Goal: Information Seeking & Learning: Learn about a topic

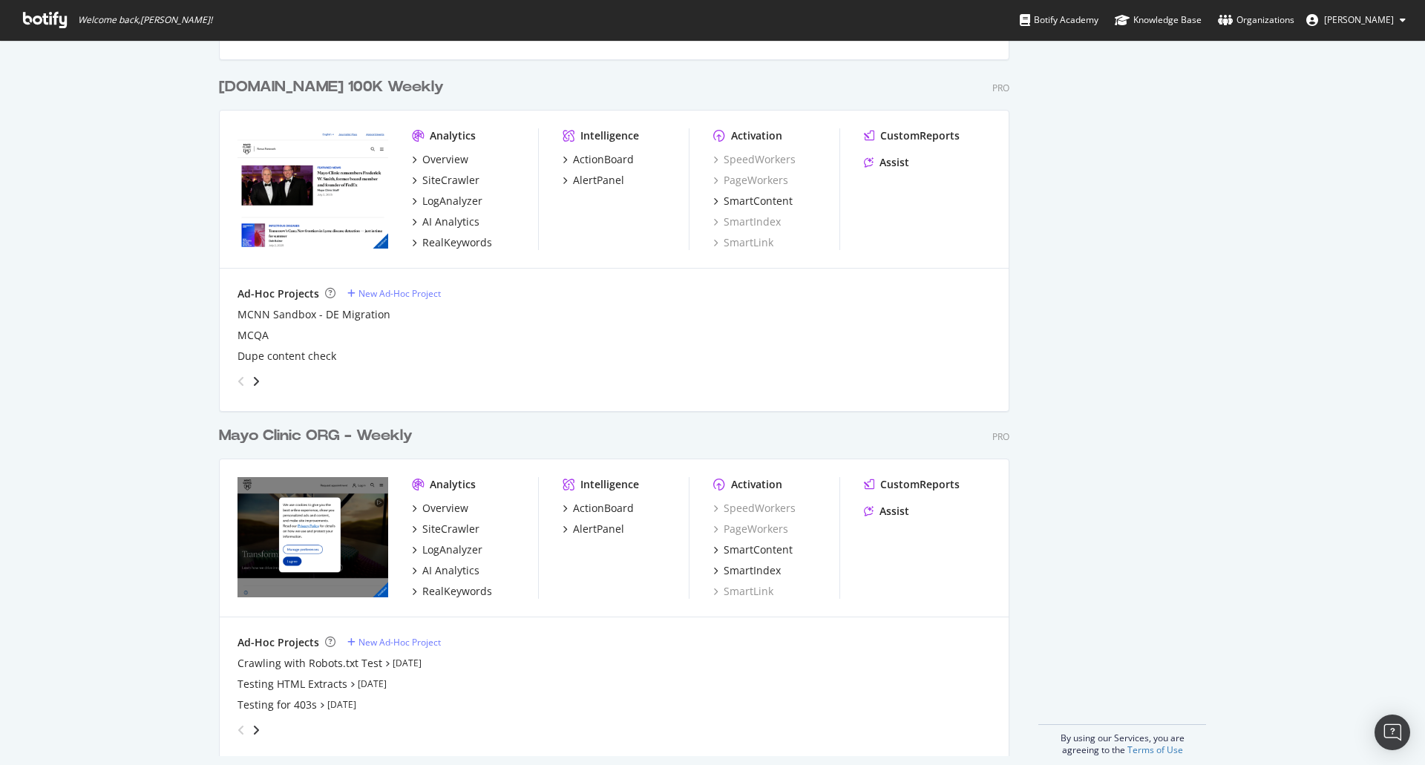
scroll to position [1473, 0]
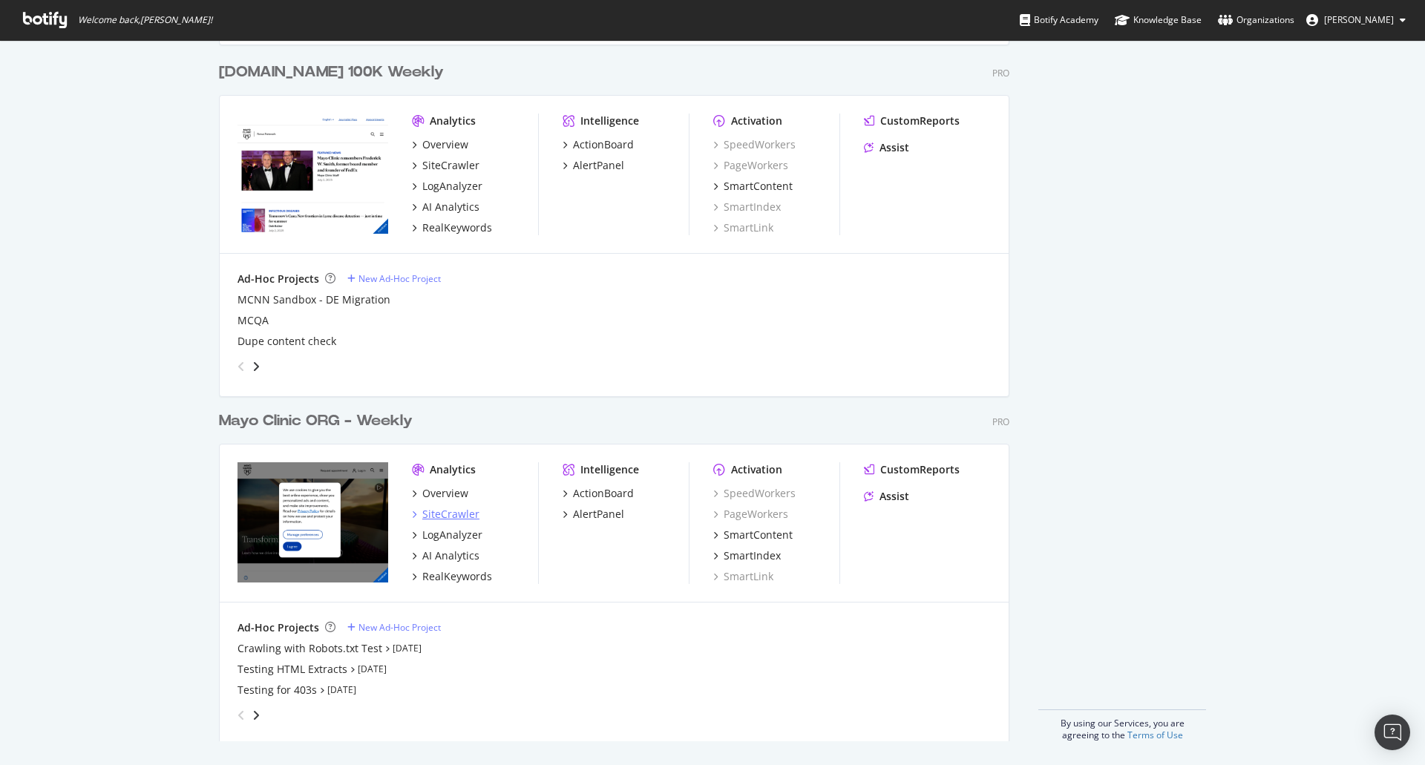
click at [423, 520] on div "SiteCrawler" at bounding box center [450, 514] width 57 height 15
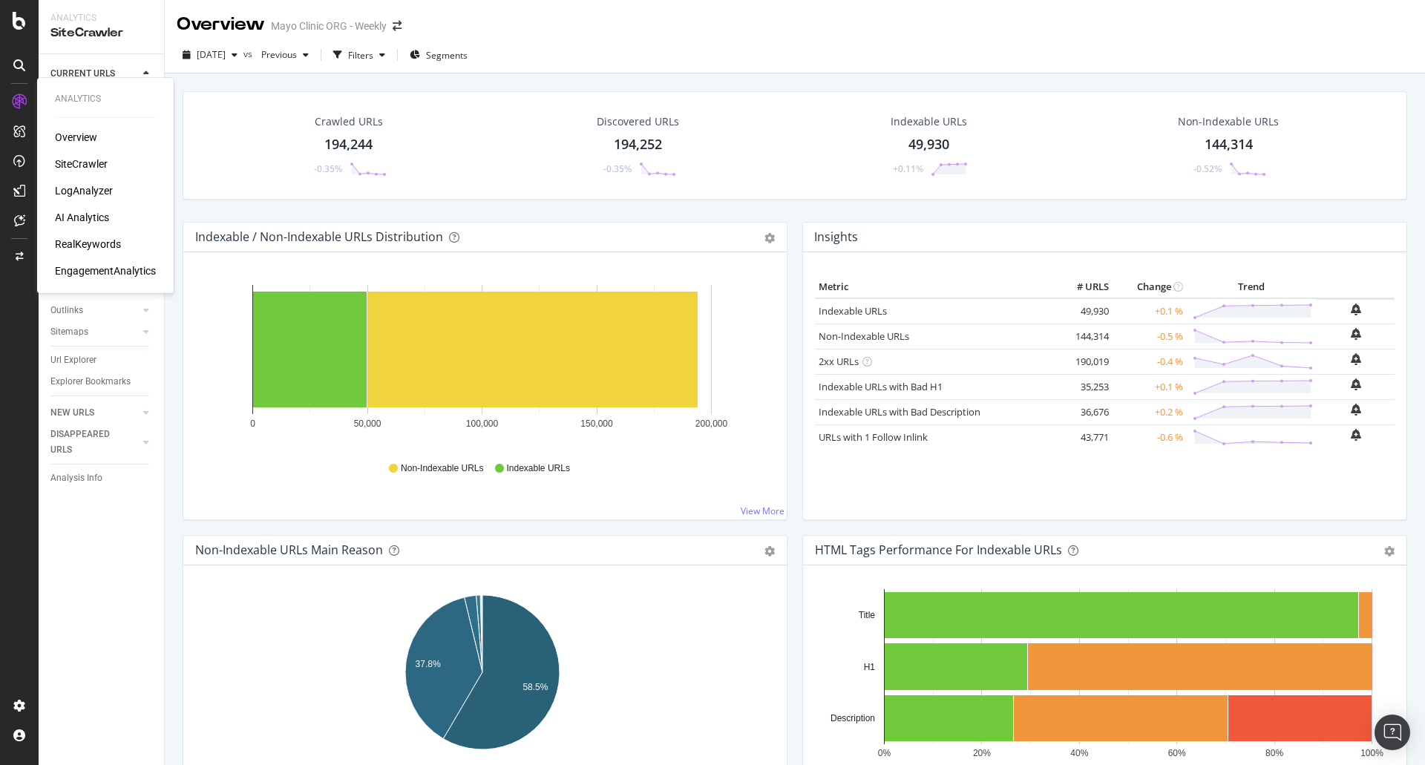
drag, startPoint x: 98, startPoint y: 249, endPoint x: 28, endPoint y: 249, distance: 69.8
click at [98, 249] on div "RealKeywords" at bounding box center [88, 244] width 66 height 15
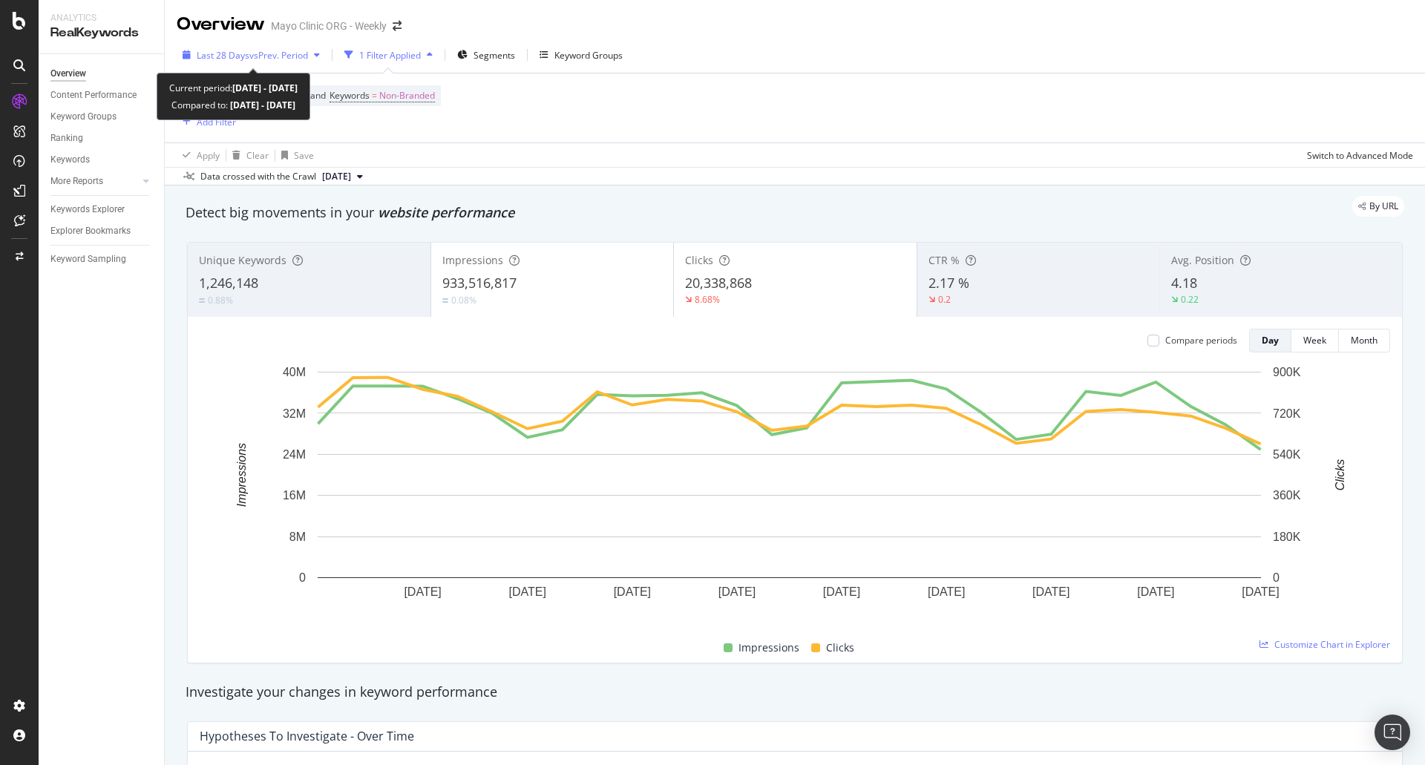
click at [226, 58] on span "Last 28 Days" at bounding box center [223, 55] width 53 height 13
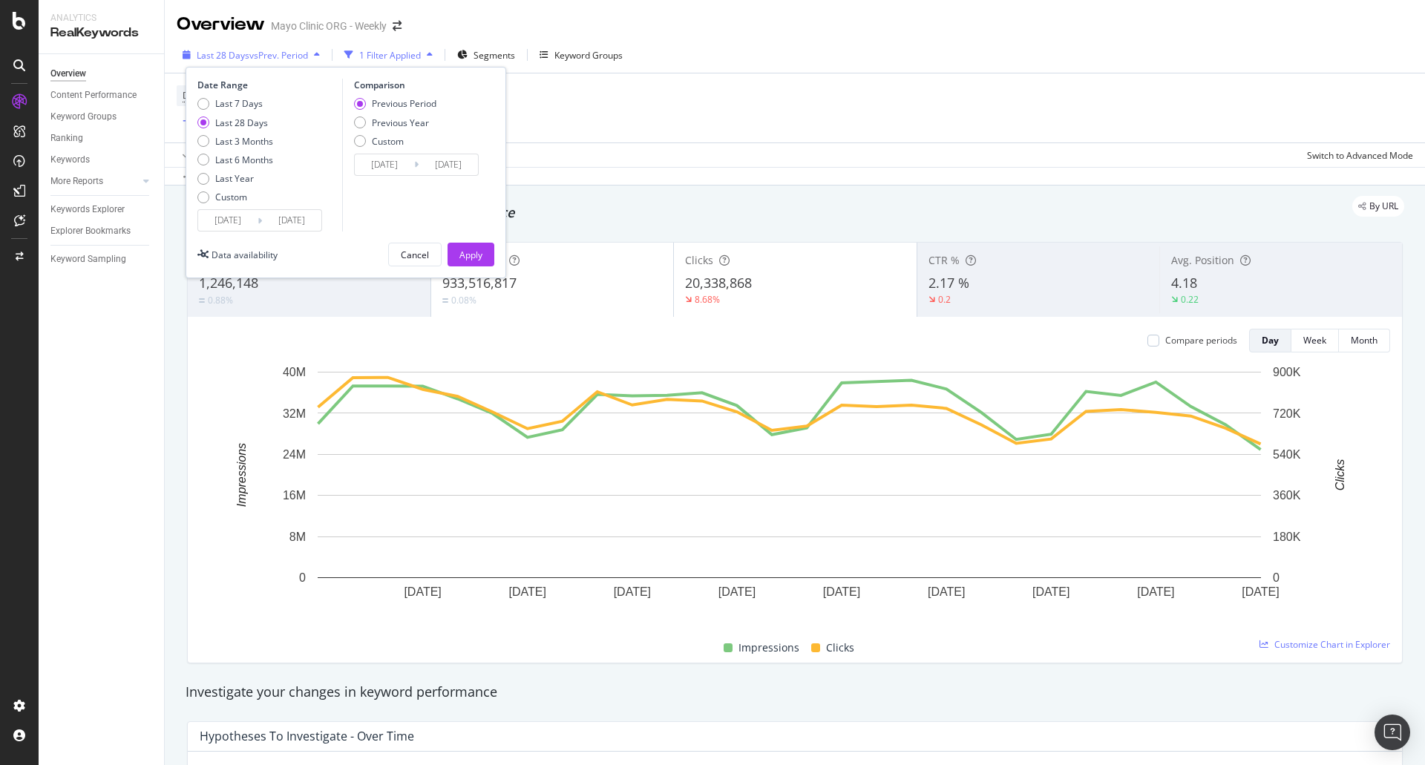
click at [237, 59] on span "Last 28 Days" at bounding box center [223, 55] width 53 height 13
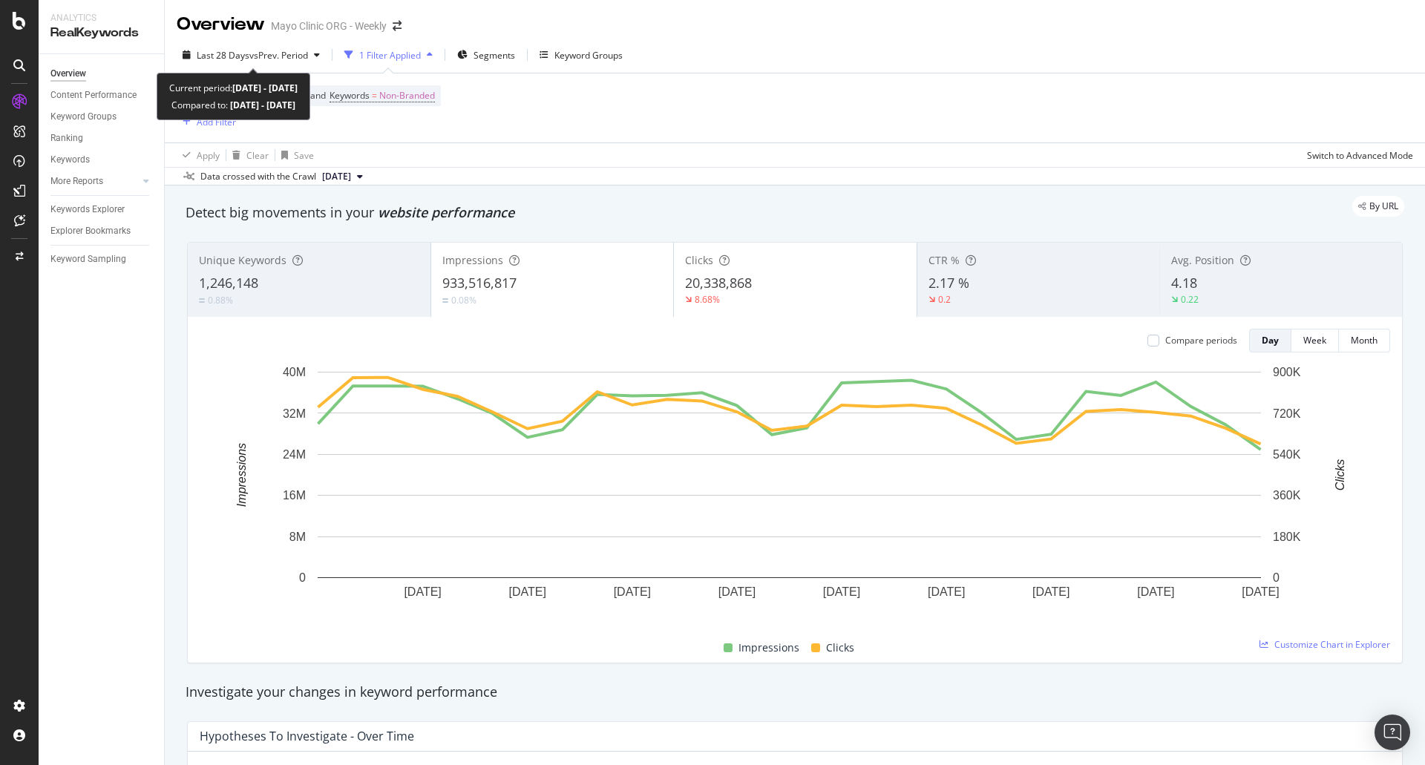
click at [237, 59] on span "Last 28 Days" at bounding box center [223, 55] width 53 height 13
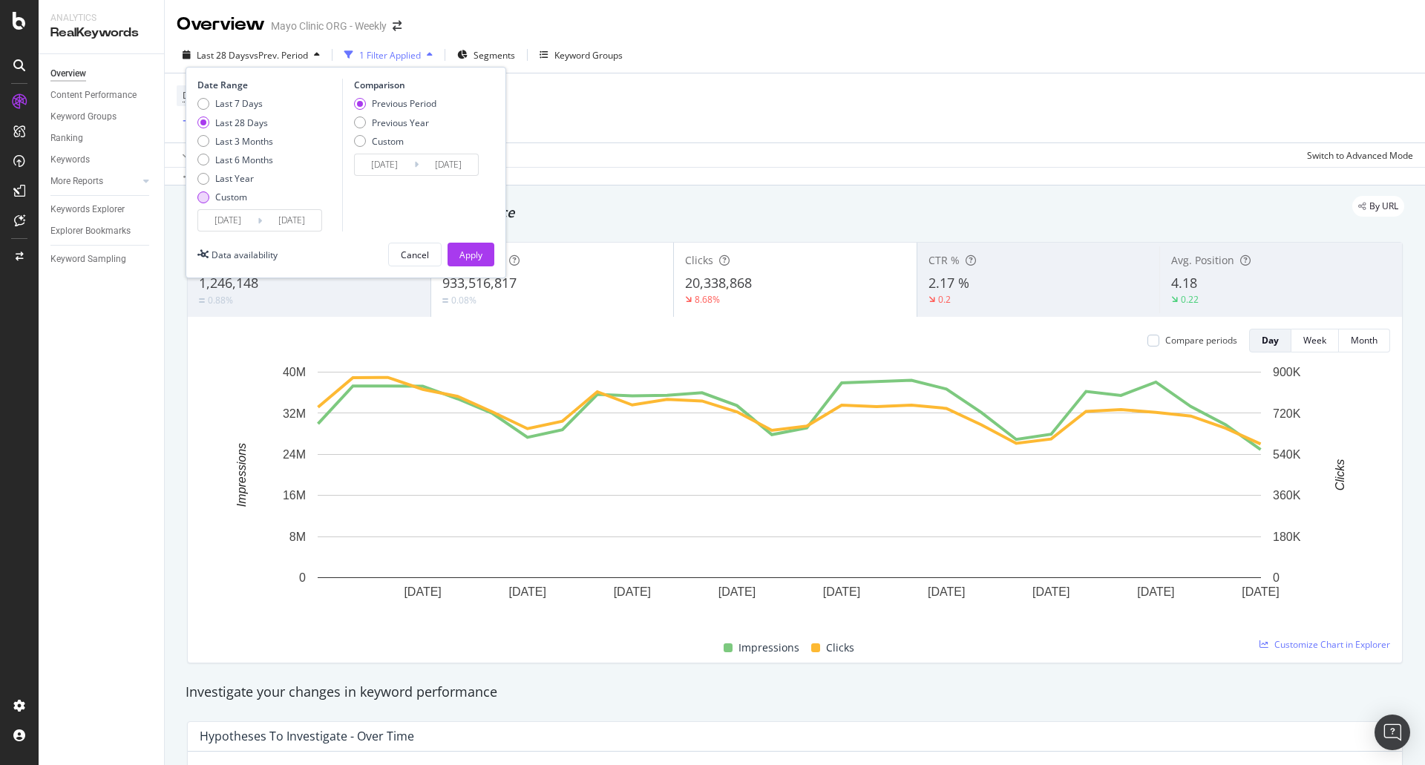
click at [235, 203] on div "Custom" at bounding box center [231, 197] width 32 height 13
click at [230, 213] on input "[DATE]" at bounding box center [227, 220] width 59 height 21
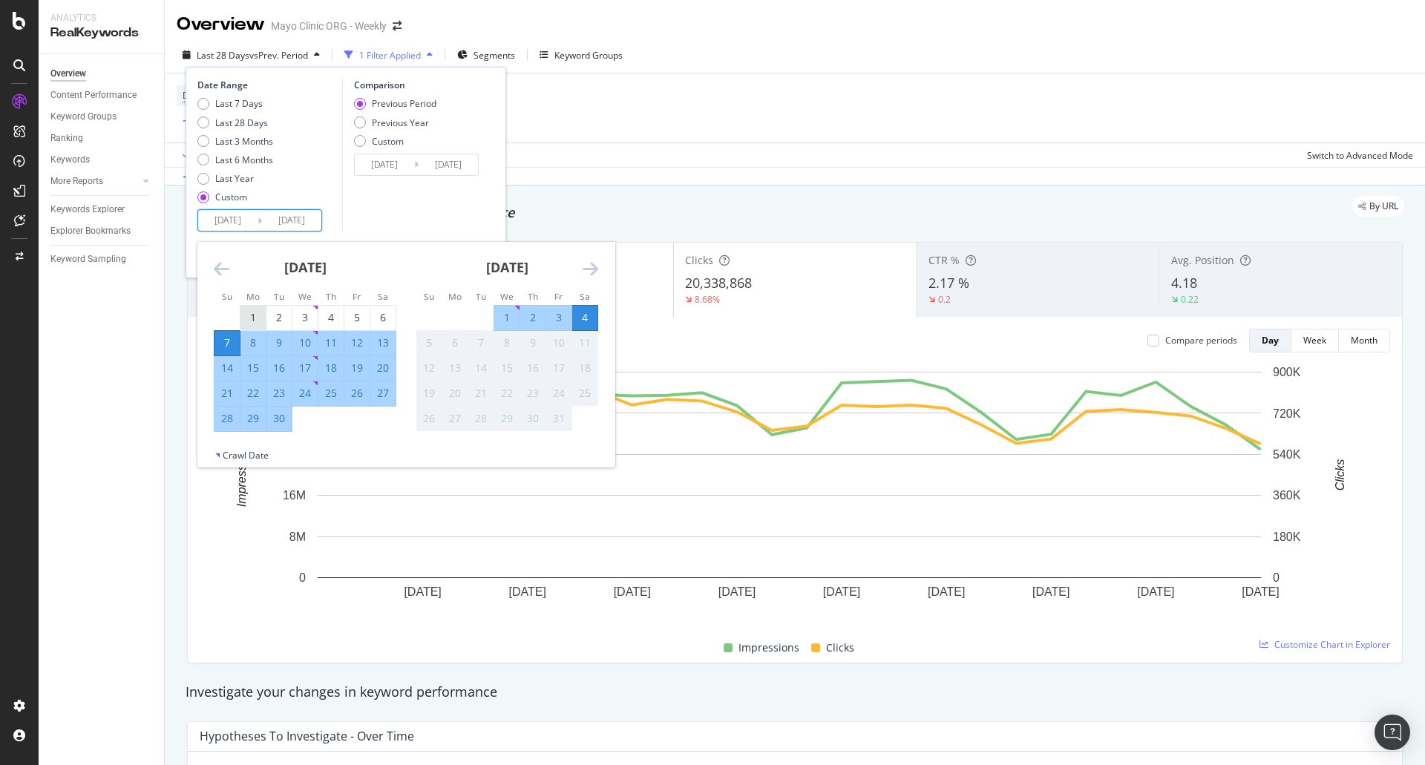
click at [251, 318] on div "1" at bounding box center [252, 317] width 25 height 15
type input "[DATE]"
click at [286, 419] on div "30" at bounding box center [278, 418] width 25 height 15
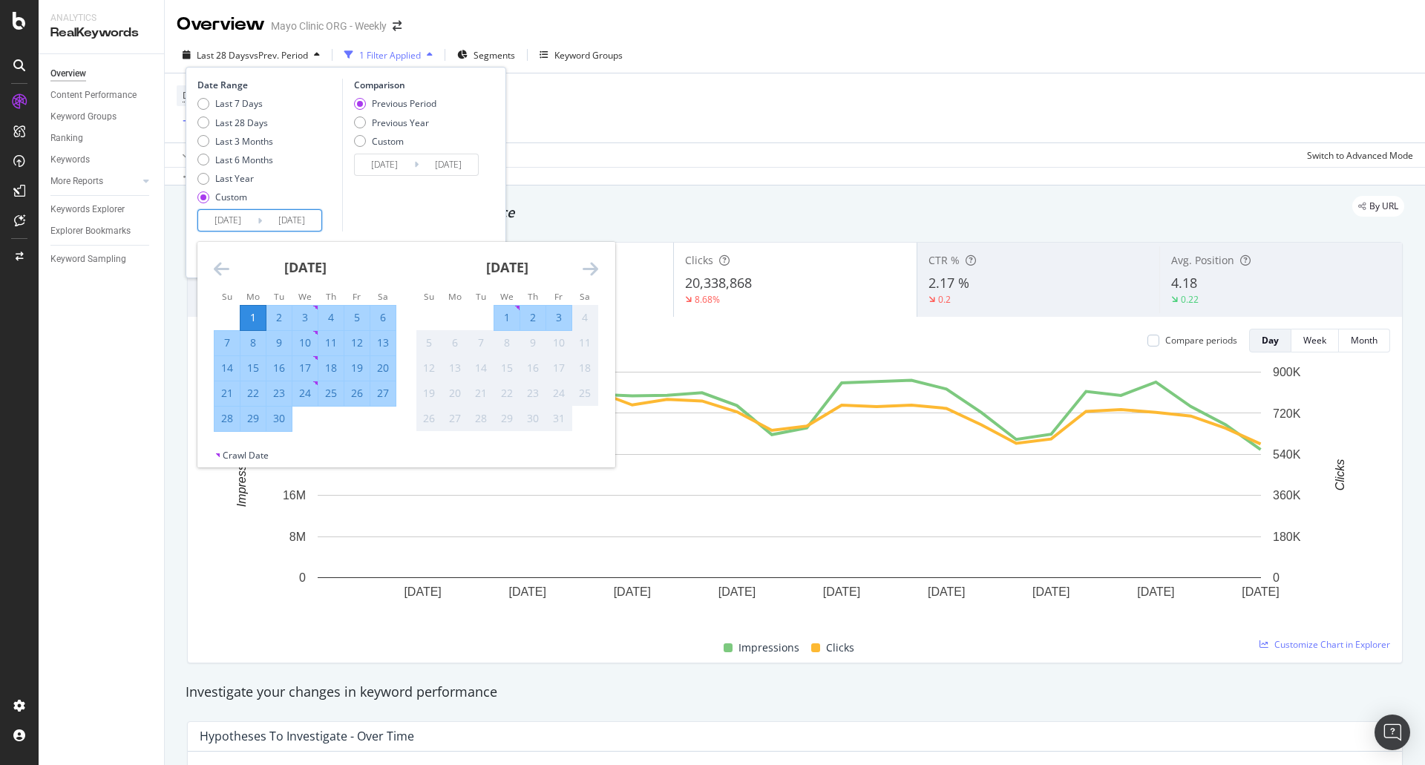
type input "[DATE]"
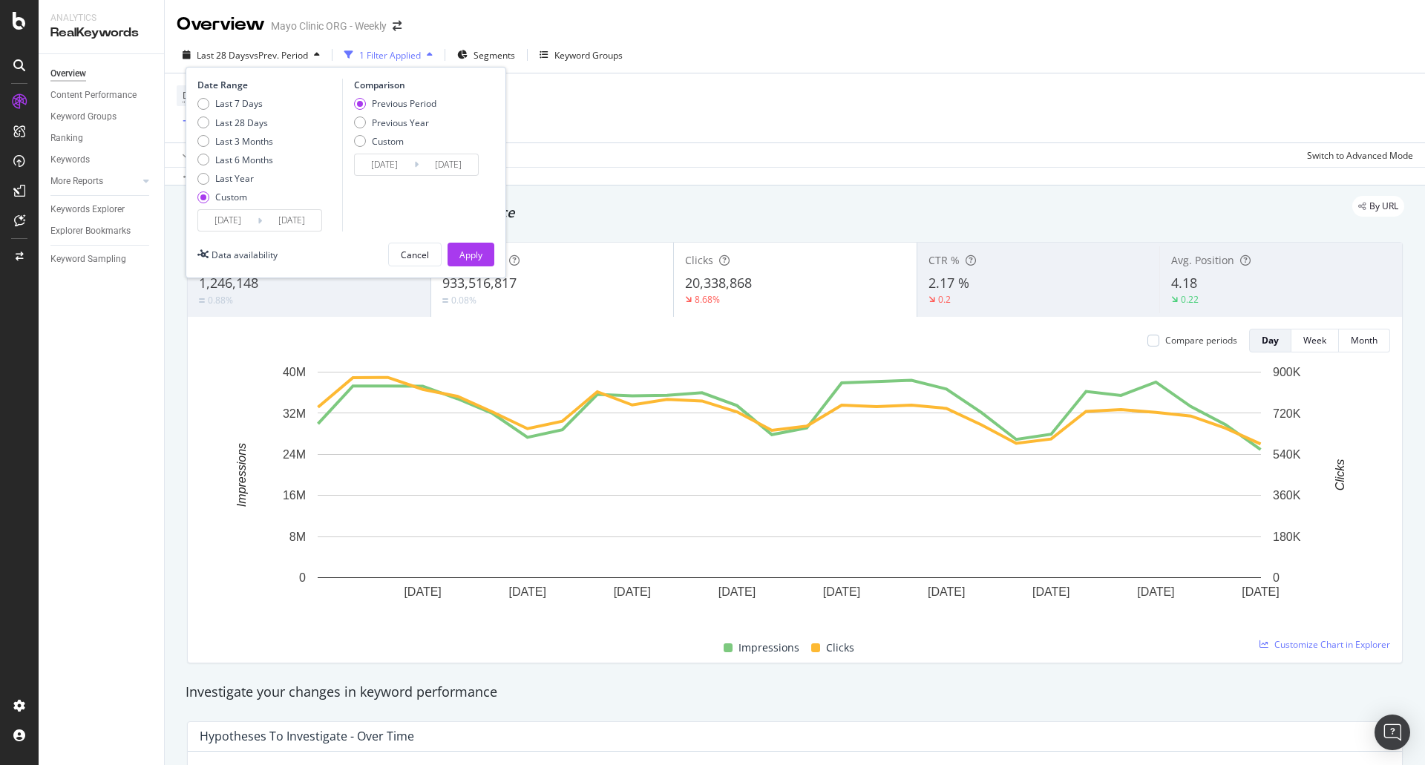
click at [471, 241] on div "Date Range Last 7 Days Last 28 Days Last 3 Months Last 6 Months Last Year Custo…" at bounding box center [346, 173] width 321 height 212
click at [476, 257] on div "Apply" at bounding box center [470, 255] width 23 height 13
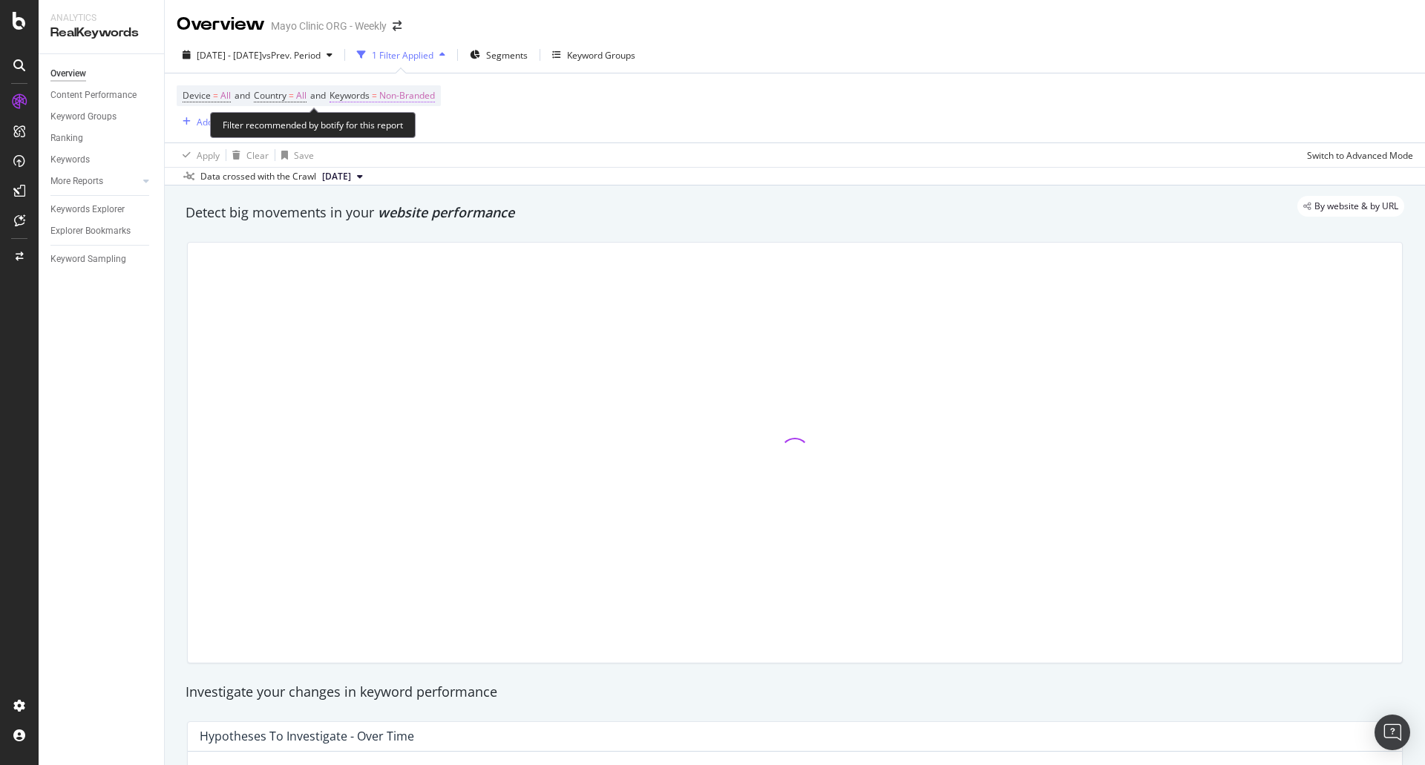
click at [388, 92] on span "Keywords = Non-Branded" at bounding box center [382, 95] width 105 height 13
click at [373, 163] on div "Cancel" at bounding box center [378, 162] width 28 height 13
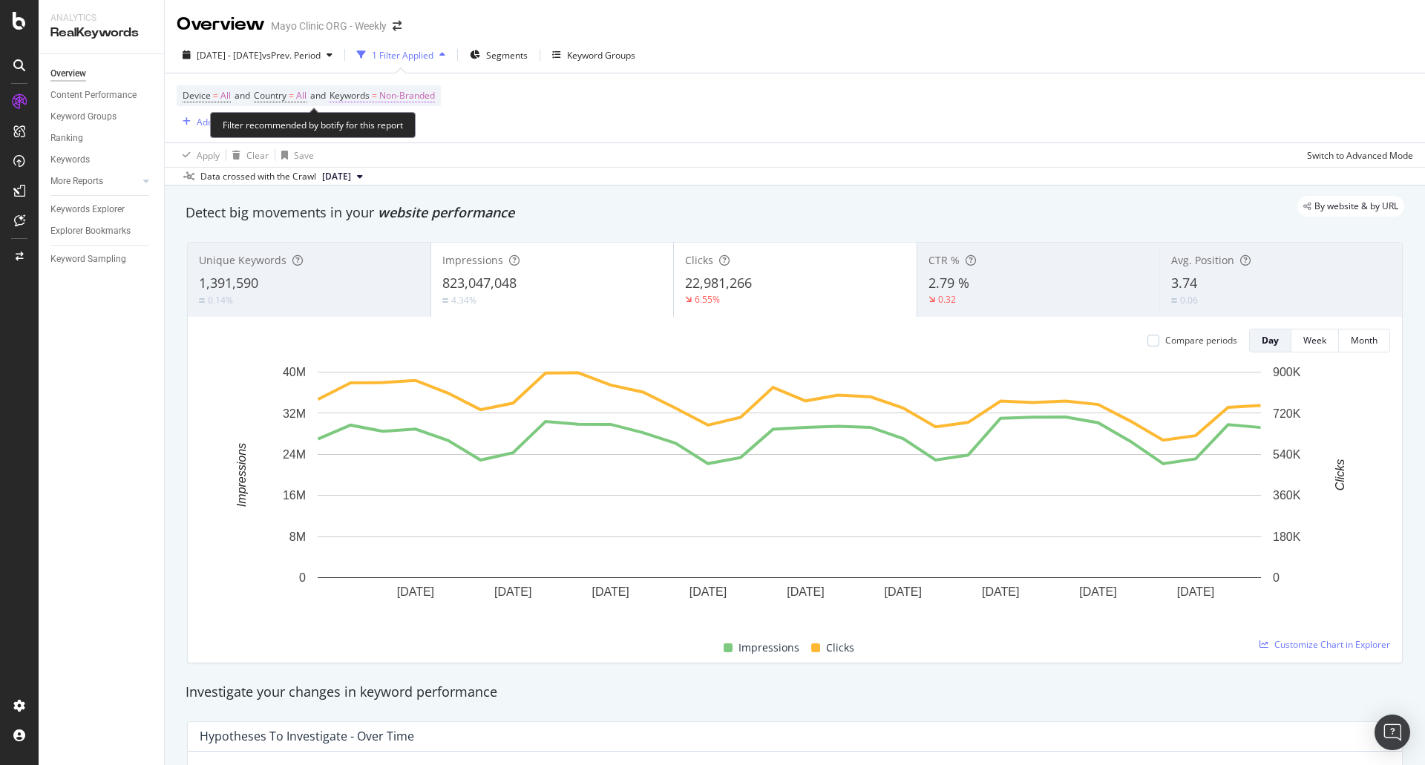
click at [420, 92] on span "Non-Branded" at bounding box center [407, 95] width 56 height 21
click at [391, 133] on span "Non-Branded" at bounding box center [382, 130] width 62 height 13
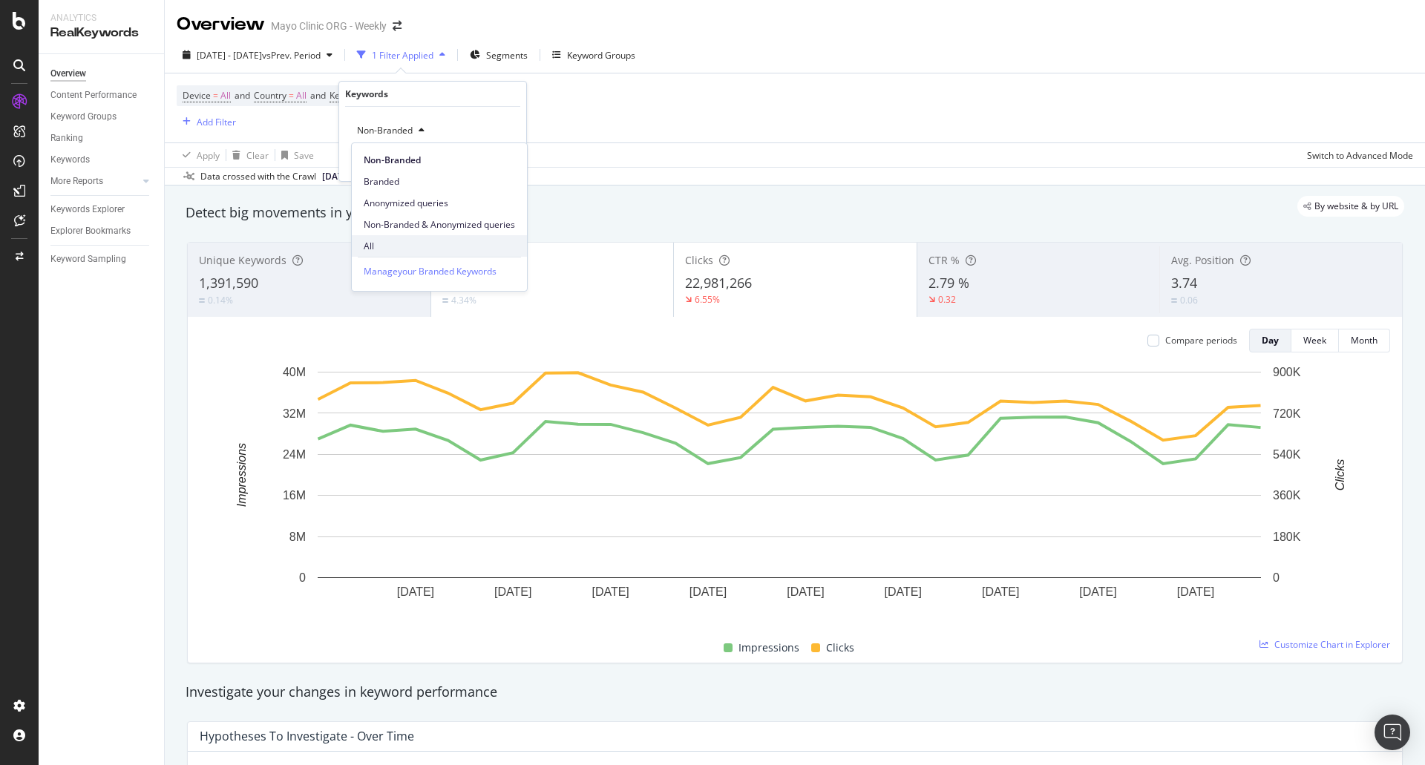
click at [389, 250] on span "All" at bounding box center [439, 246] width 151 height 13
click at [490, 161] on div "button" at bounding box center [481, 161] width 20 height 9
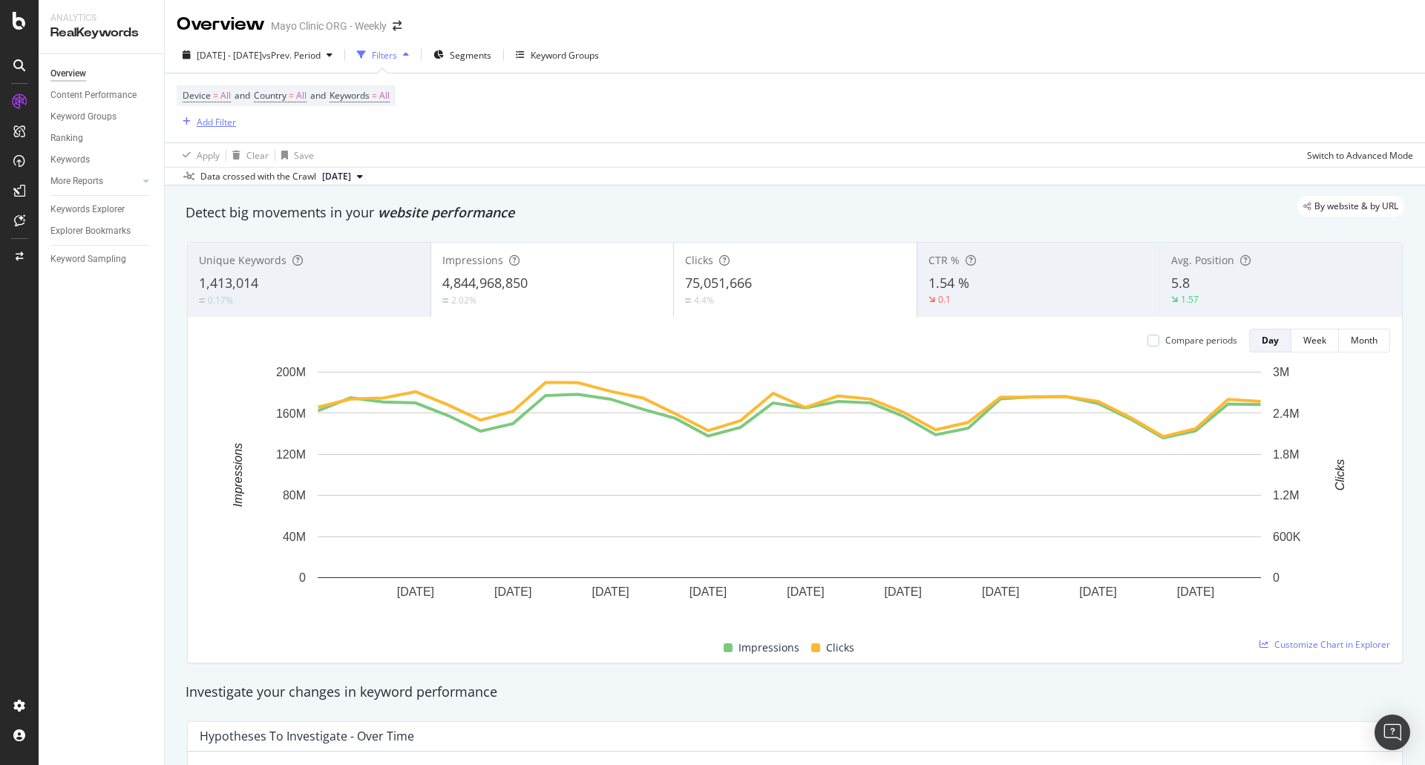
click at [212, 121] on div "Add Filter" at bounding box center [216, 122] width 39 height 13
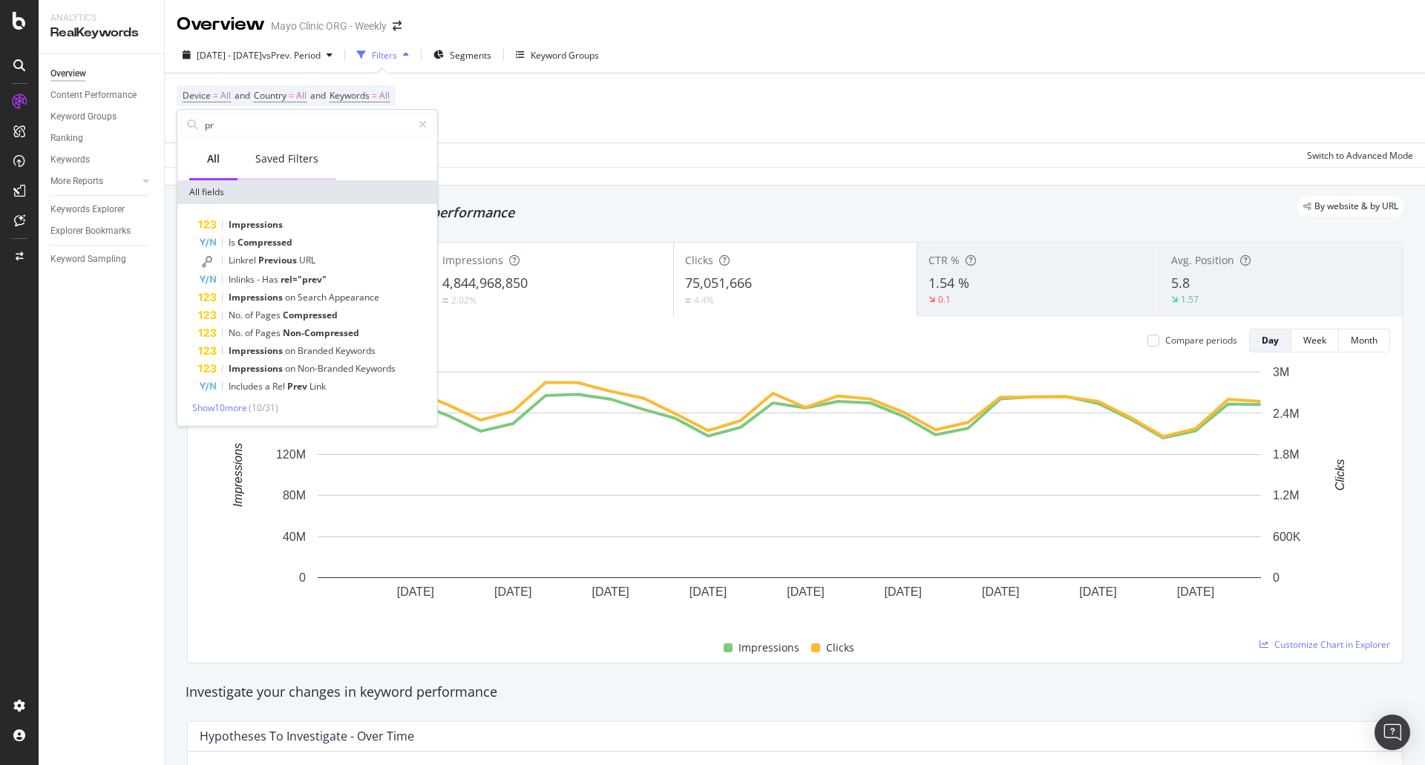
type input "p"
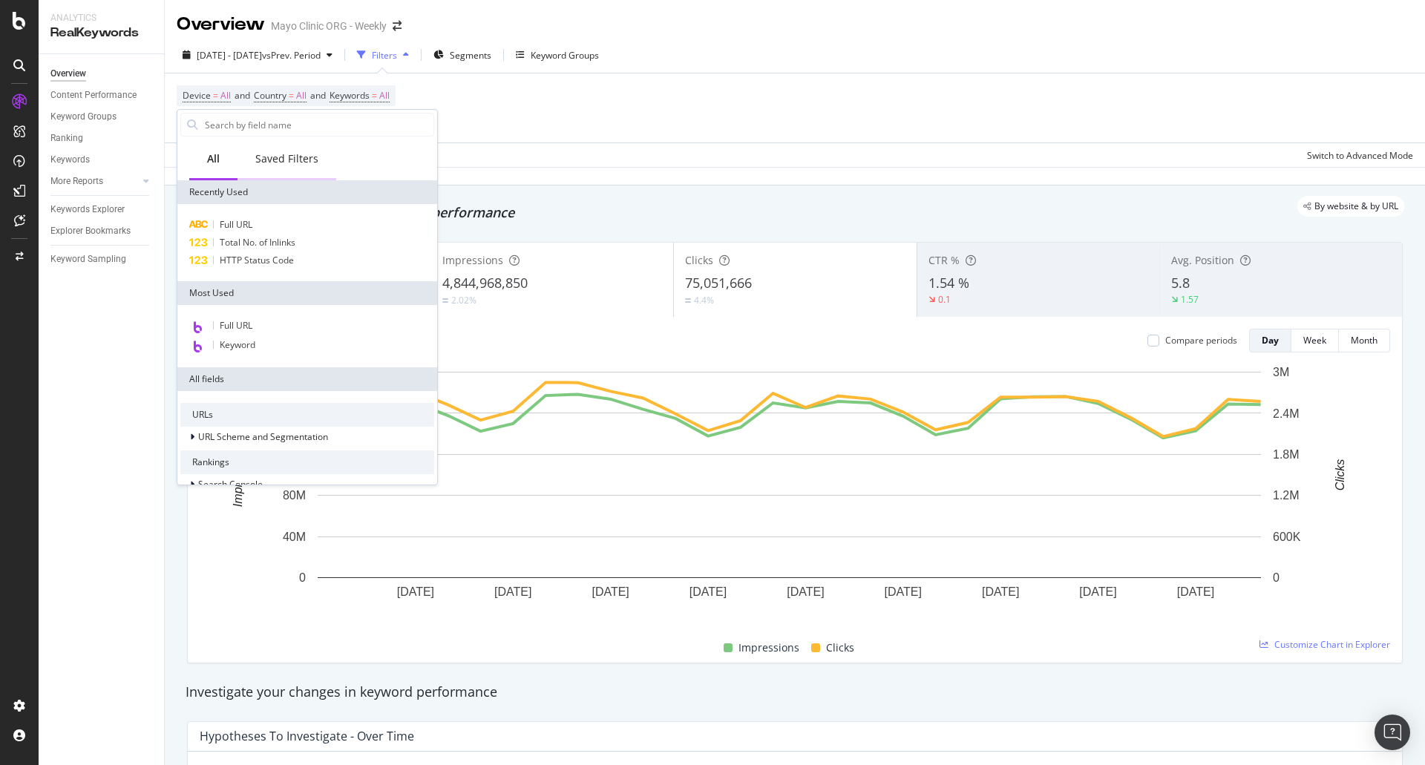
type input "p"
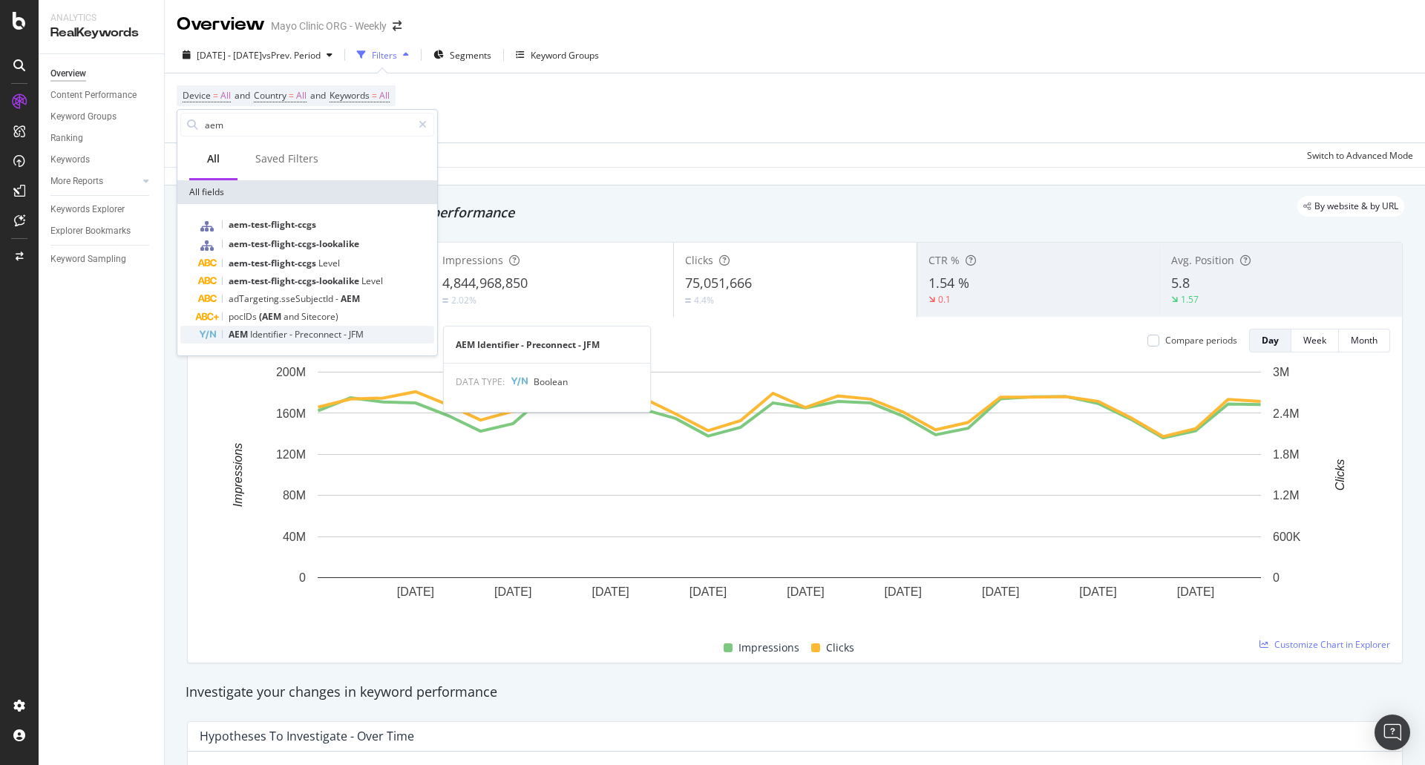
type input "aem"
click at [210, 327] on div "AEM Identifier - Preconnect - JFM" at bounding box center [316, 335] width 236 height 18
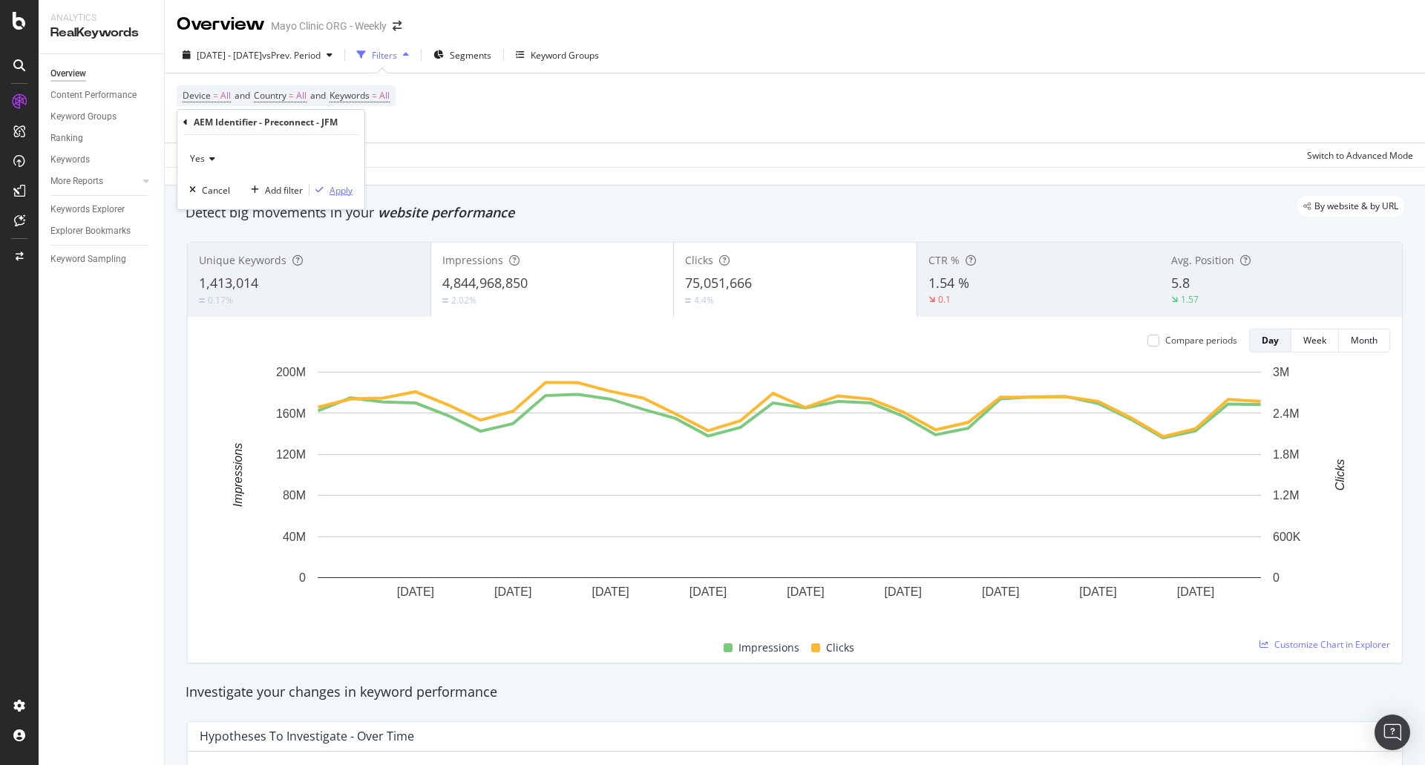
click at [330, 191] on div "Apply" at bounding box center [341, 190] width 23 height 13
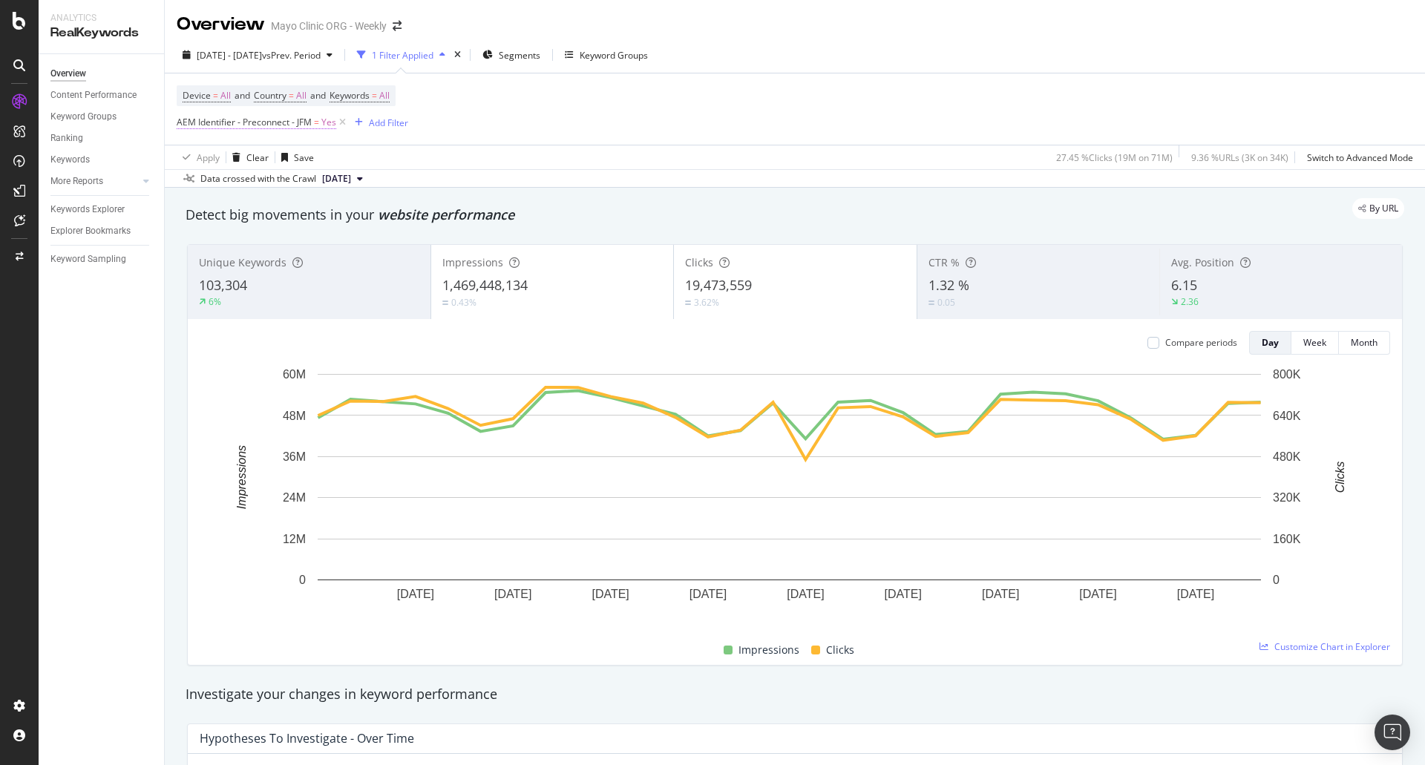
click at [216, 128] on span "AEM Identifier - Preconnect - JFM" at bounding box center [244, 122] width 135 height 13
click at [219, 158] on div "Yes" at bounding box center [270, 157] width 163 height 24
click at [203, 214] on div "No" at bounding box center [272, 206] width 159 height 19
click at [327, 187] on div "button" at bounding box center [320, 188] width 20 height 9
